Goal: Transaction & Acquisition: Purchase product/service

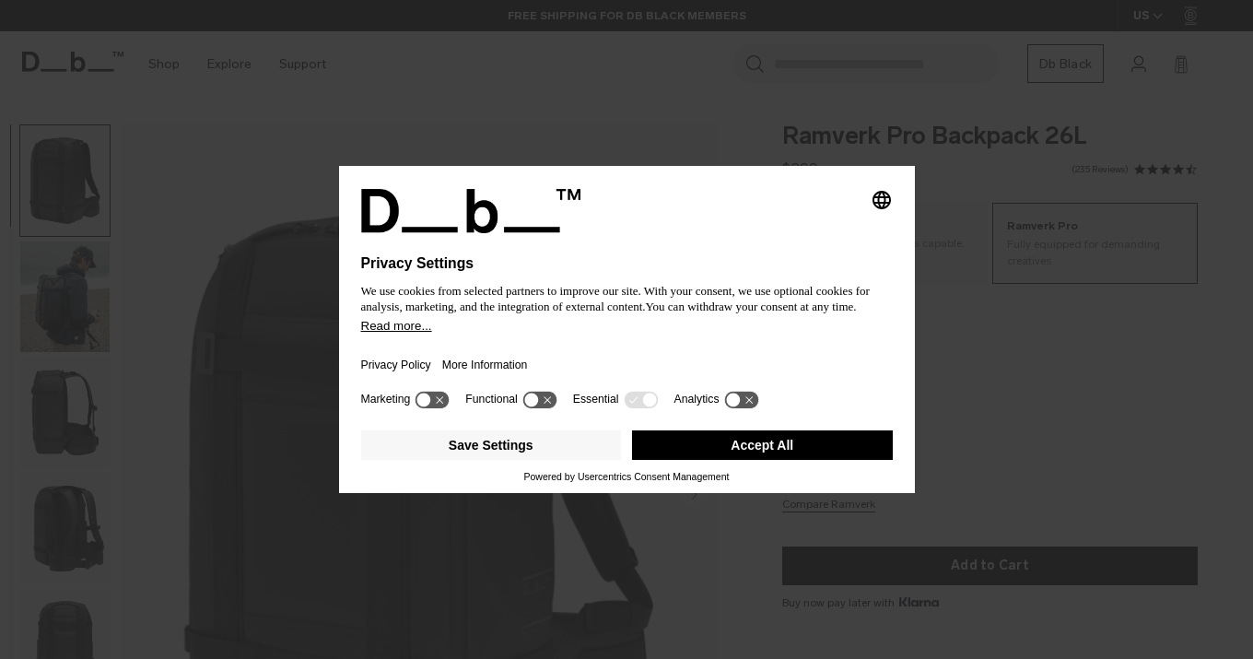
click at [778, 450] on button "Accept All" at bounding box center [762, 444] width 261 height 29
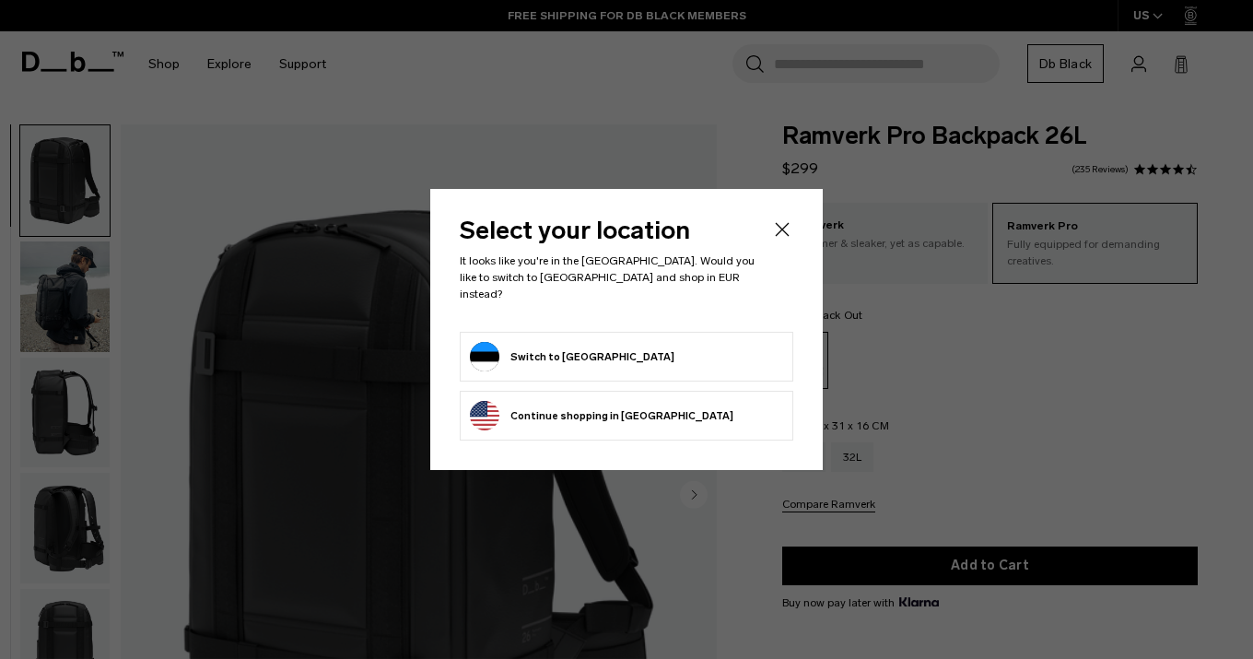
click at [566, 346] on button "Switch to Estonia" at bounding box center [572, 356] width 204 height 29
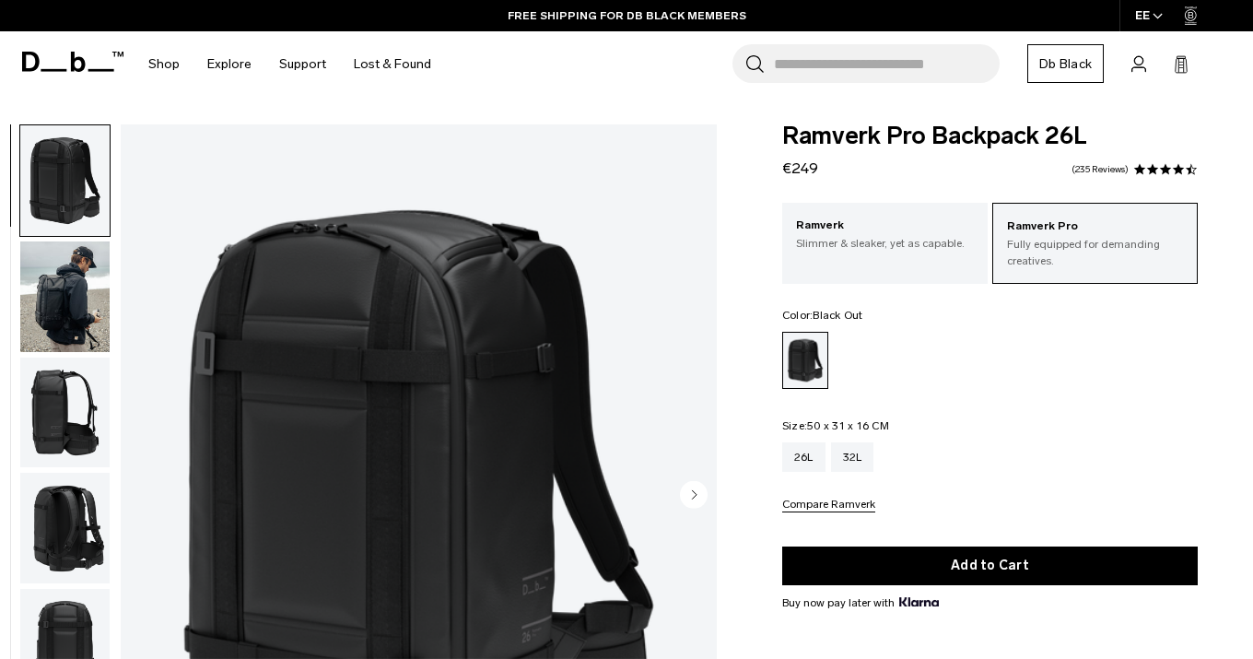
click at [56, 311] on img "button" at bounding box center [64, 296] width 89 height 111
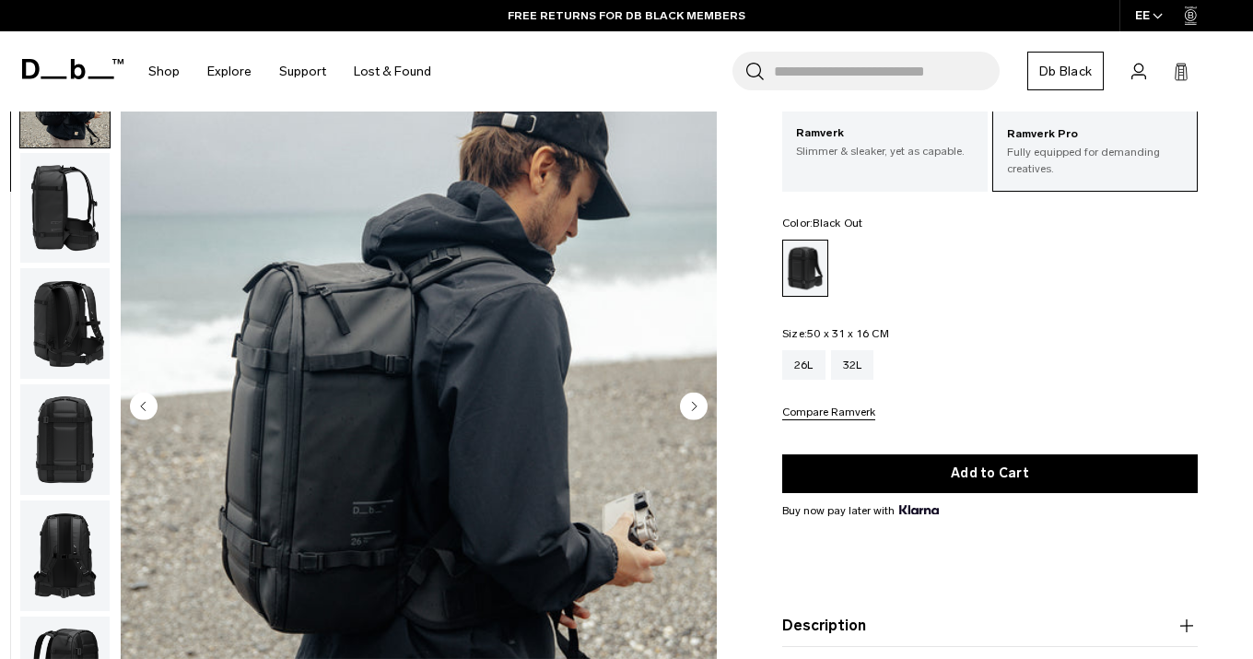
scroll to position [89, 0]
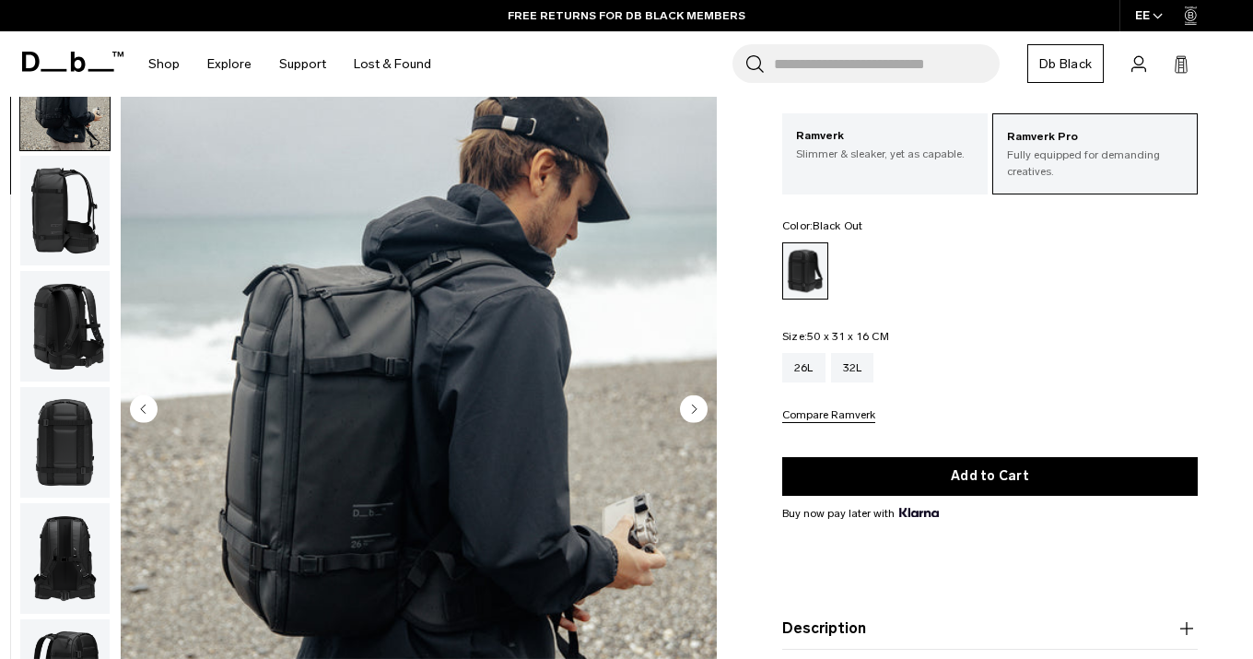
click at [78, 449] on img "button" at bounding box center [64, 442] width 89 height 111
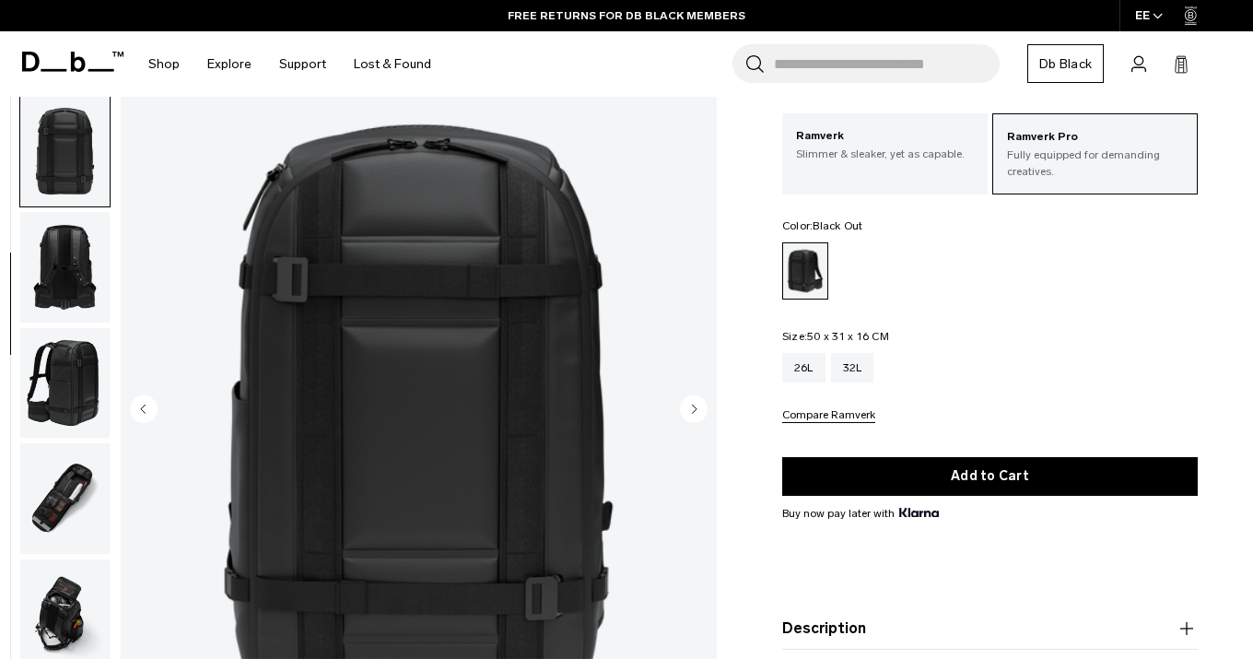
scroll to position [463, 0]
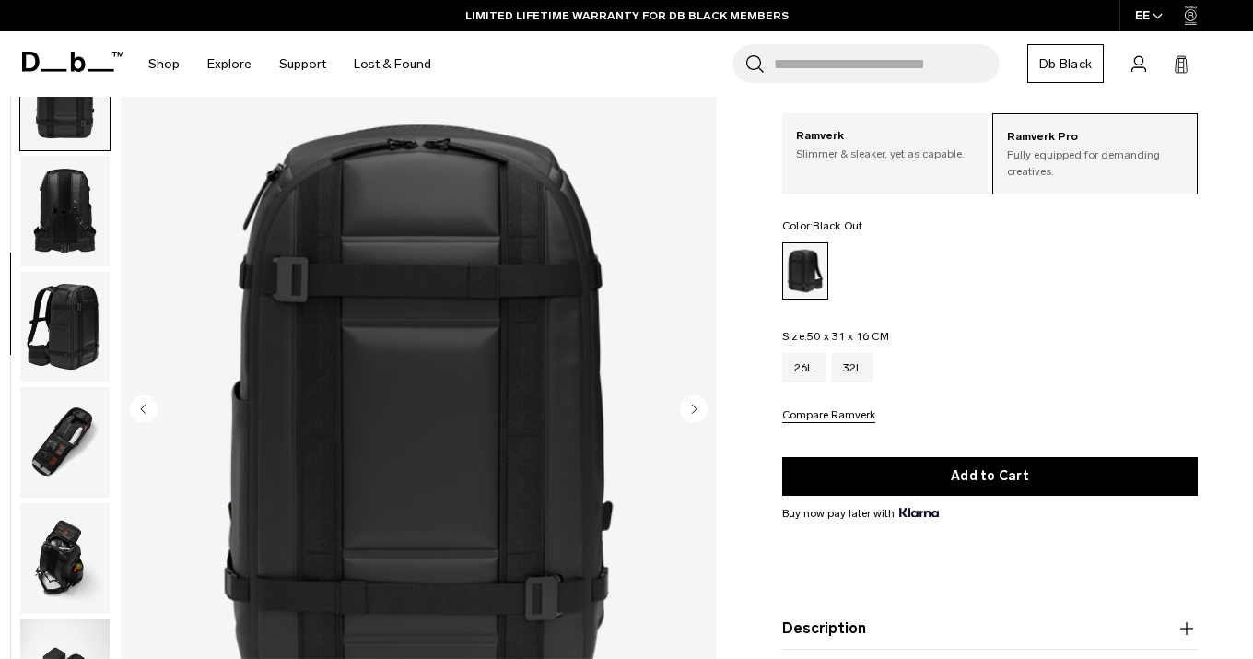
click at [56, 549] on img "button" at bounding box center [64, 558] width 89 height 111
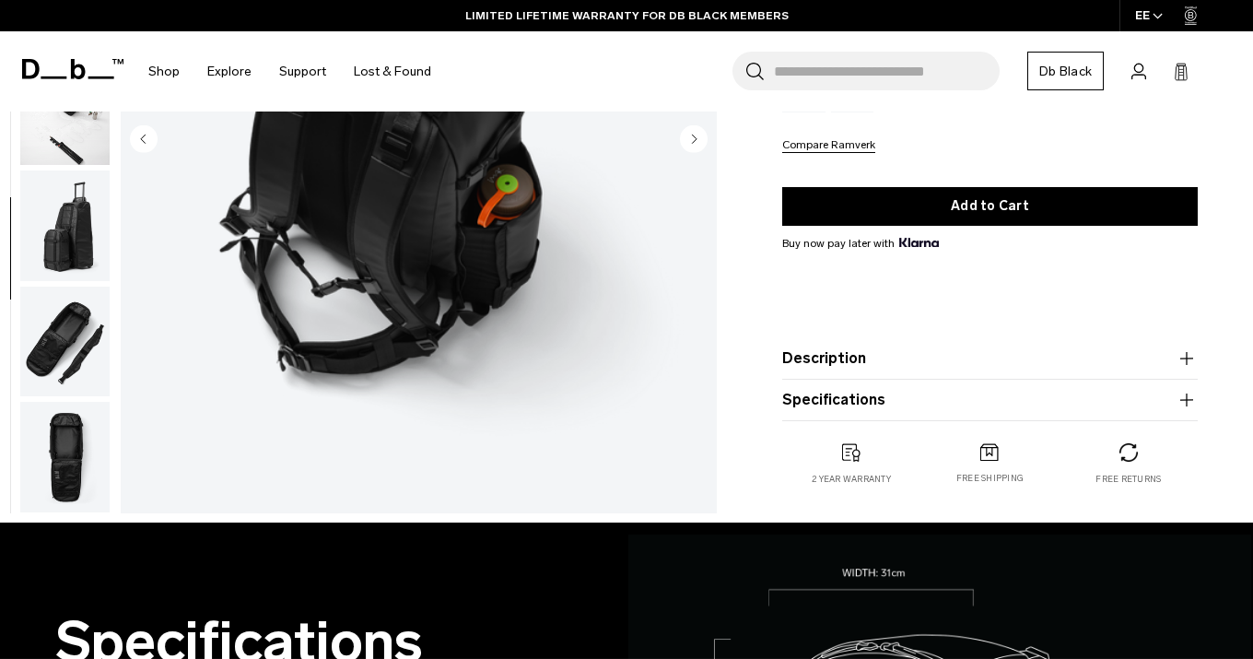
scroll to position [363, 0]
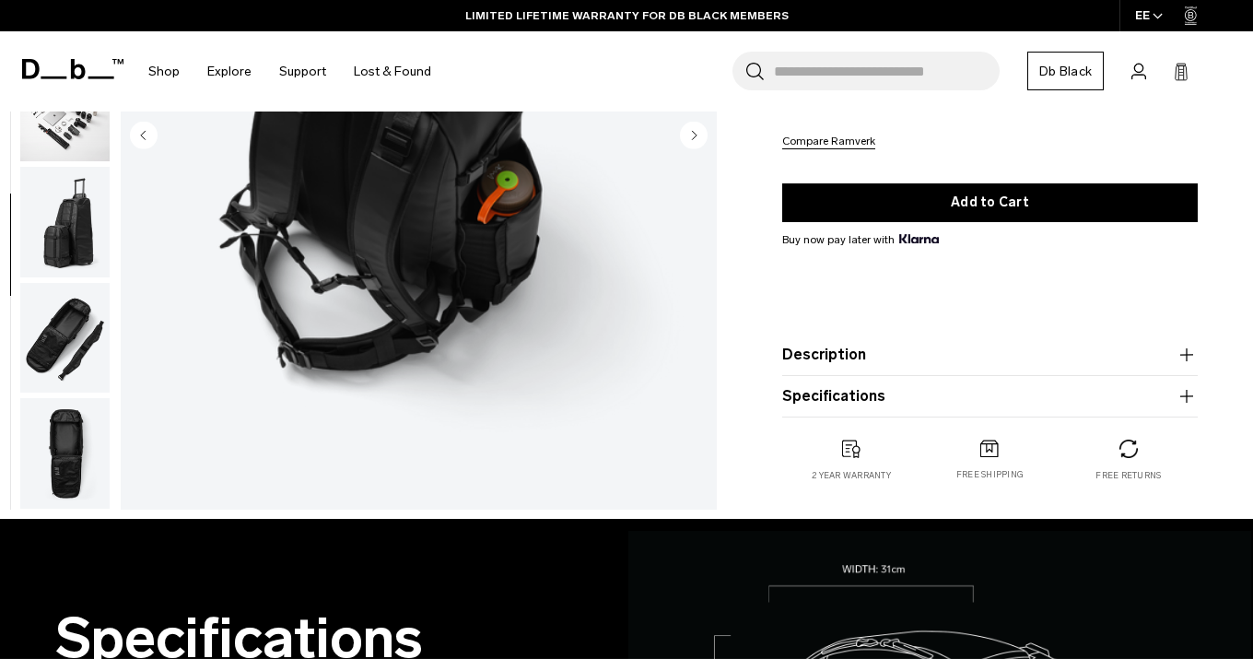
click at [55, 312] on img "button" at bounding box center [64, 337] width 89 height 111
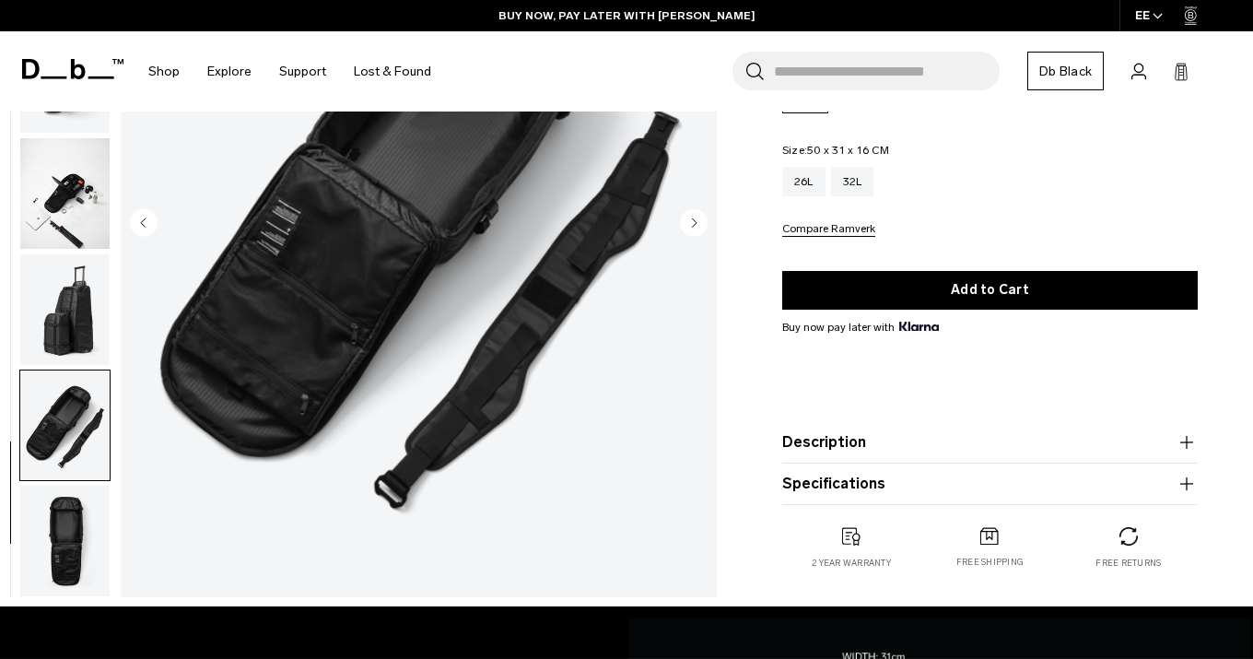
scroll to position [189, 0]
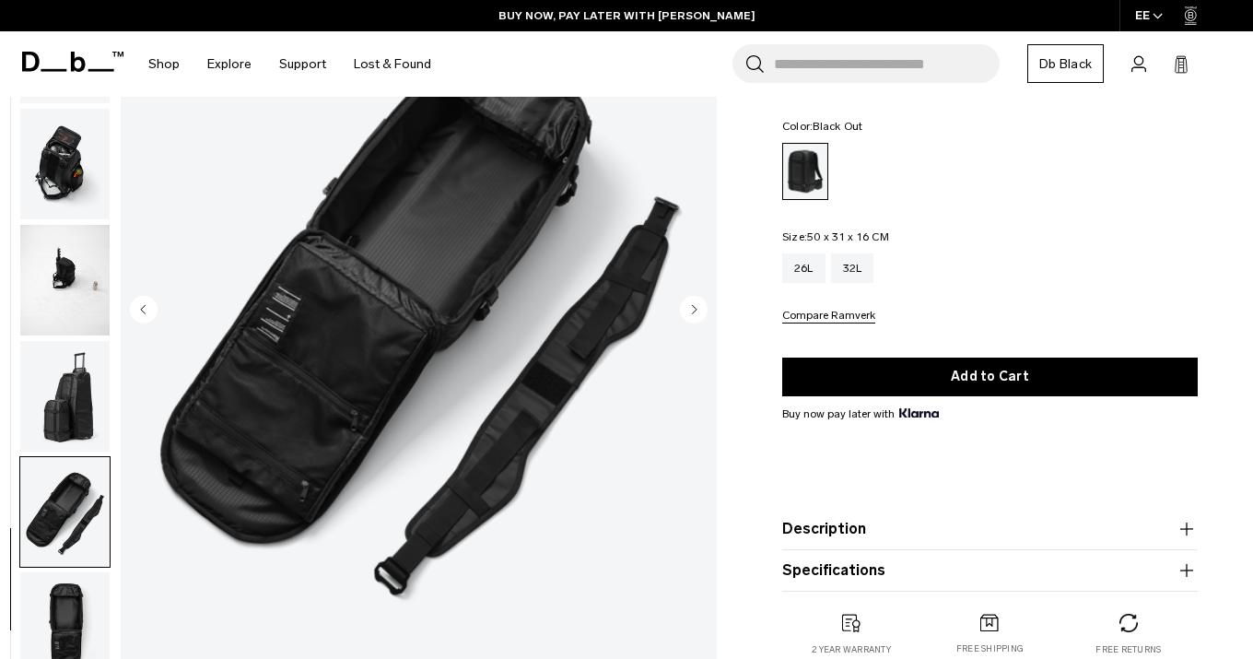
click at [76, 408] on img "button" at bounding box center [64, 396] width 89 height 111
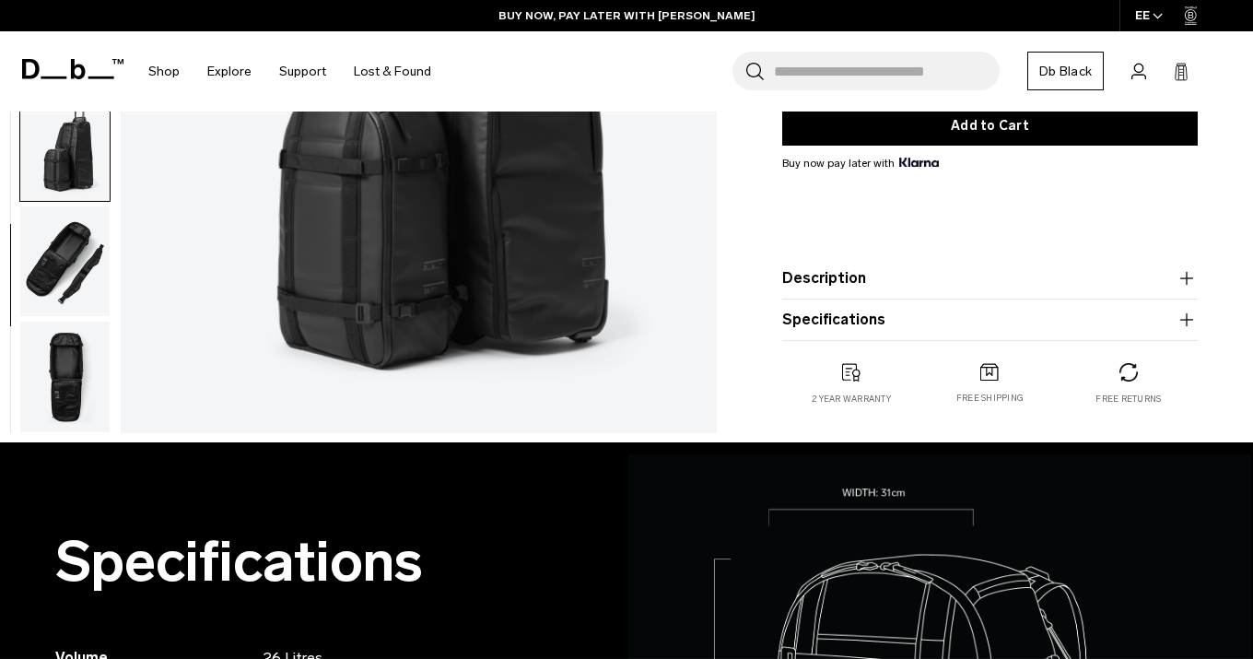
scroll to position [444, 0]
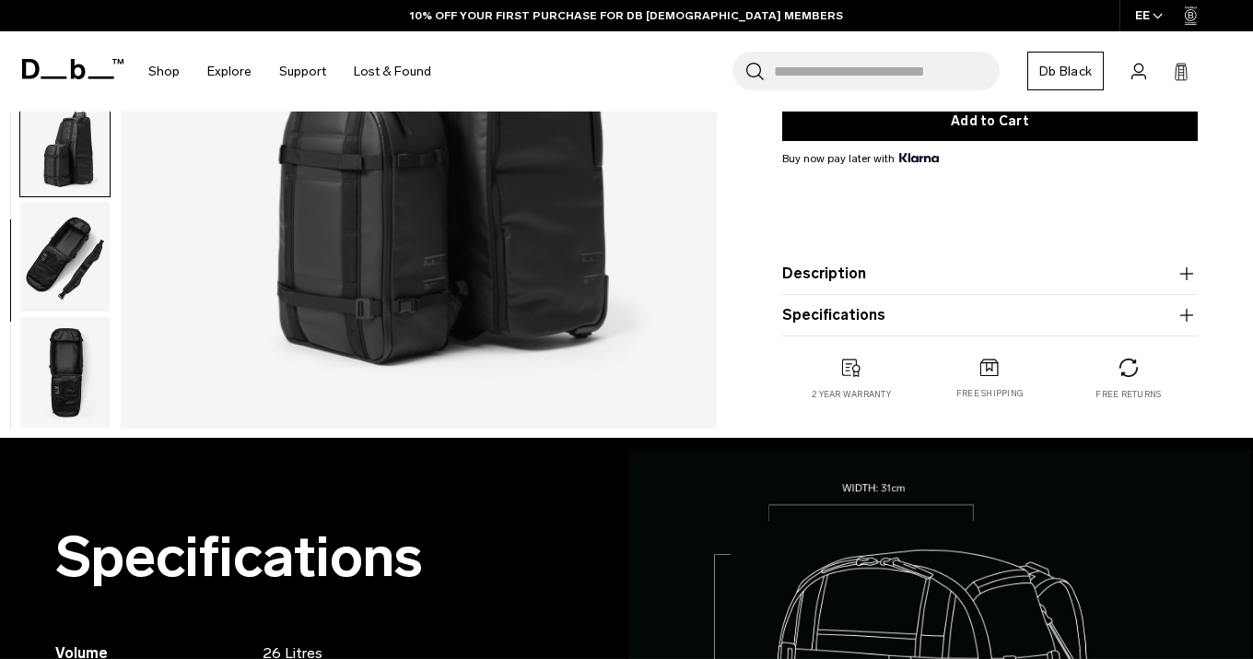
click at [71, 401] on img "button" at bounding box center [64, 372] width 89 height 111
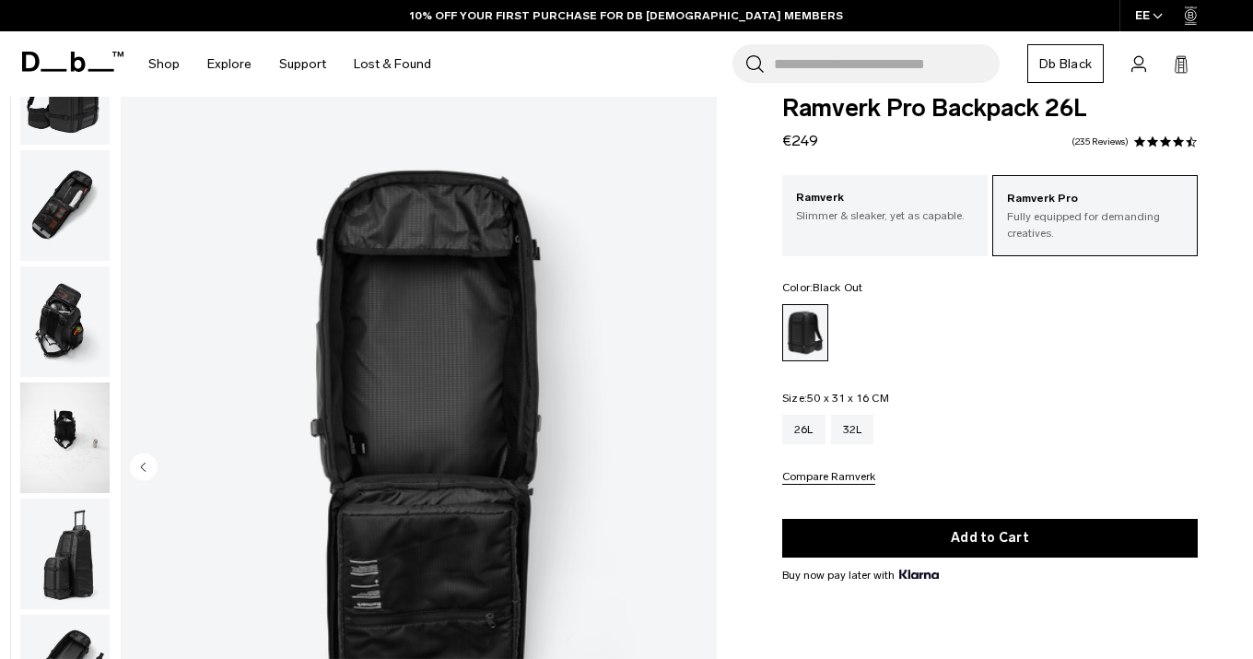
scroll to position [0, 0]
